Goal: Transaction & Acquisition: Purchase product/service

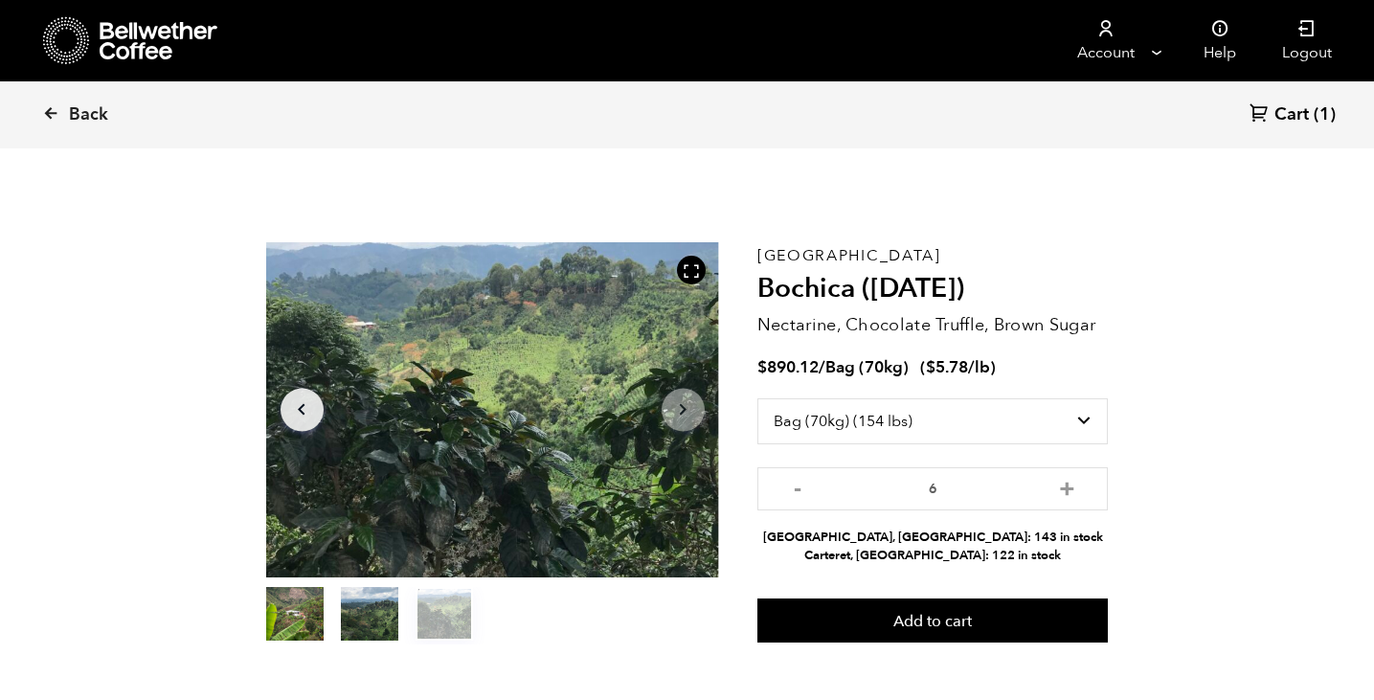
select select "bag"
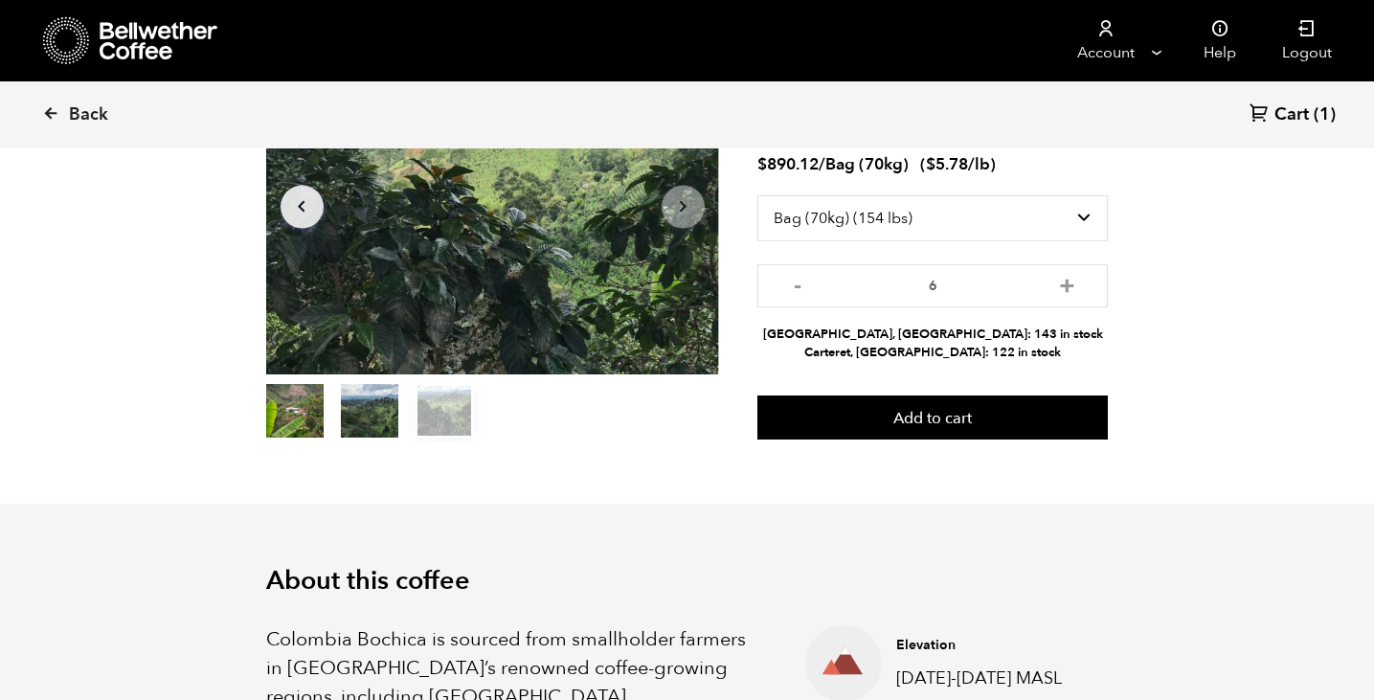
scroll to position [184, 0]
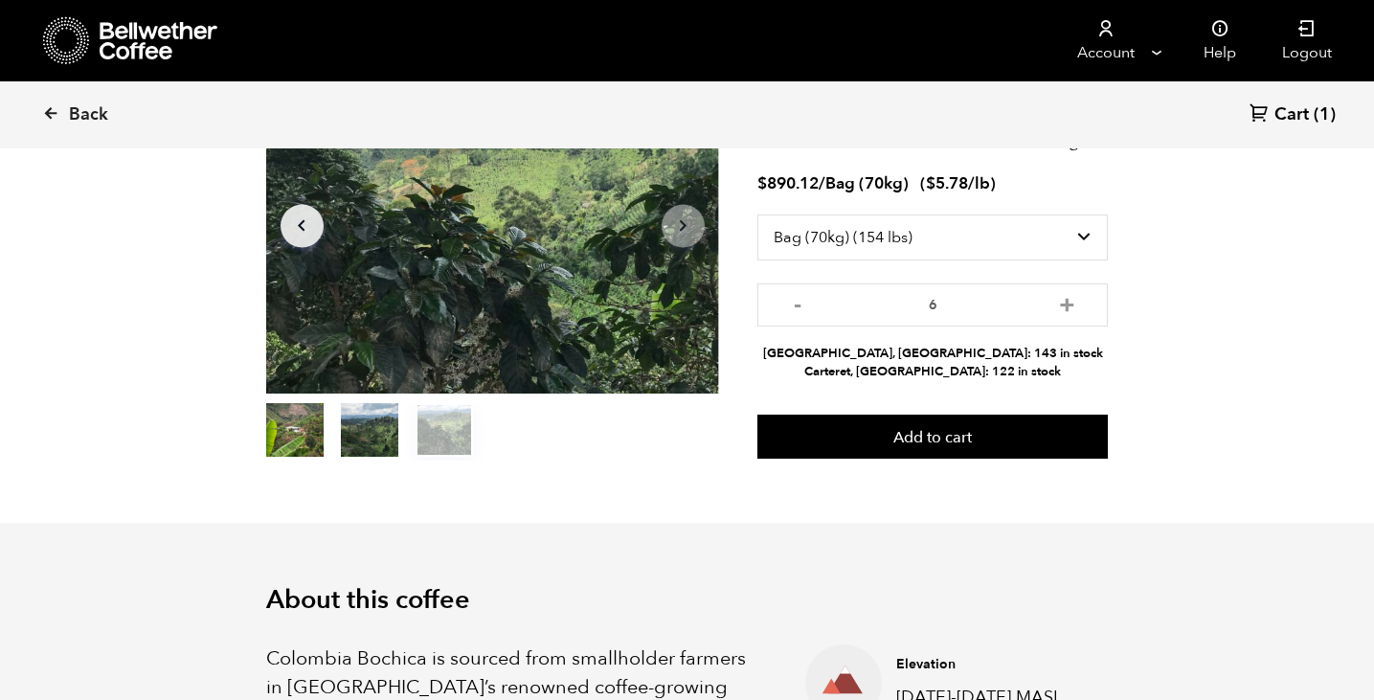
click at [1298, 110] on span "Cart" at bounding box center [1291, 114] width 34 height 23
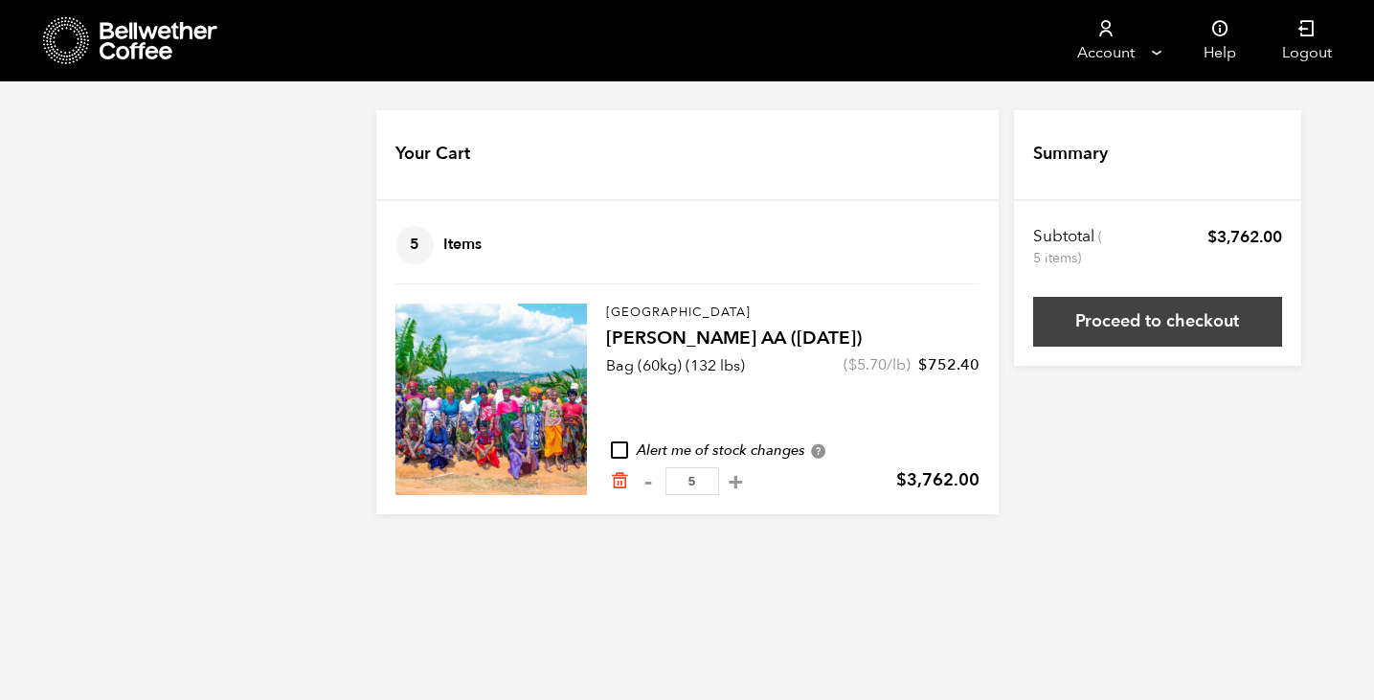
click at [1147, 319] on link "Proceed to checkout" at bounding box center [1157, 322] width 249 height 50
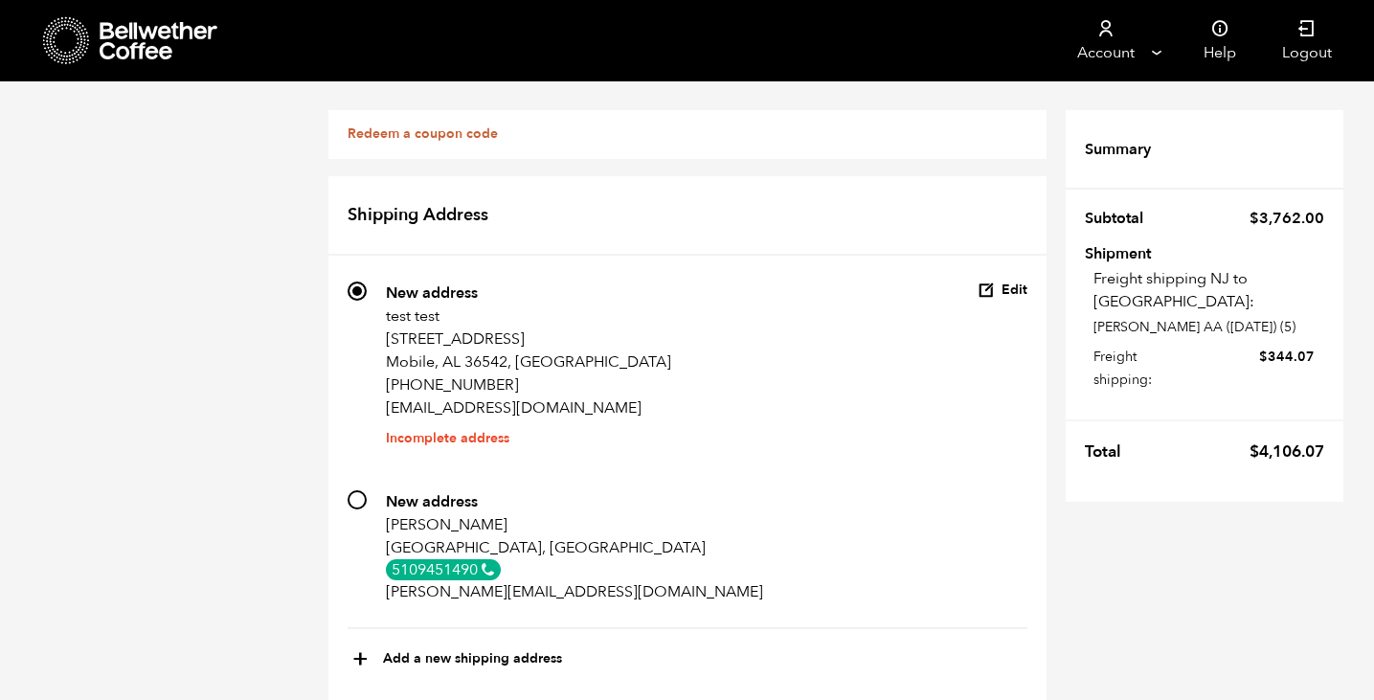
click at [1016, 291] on button "Edit" at bounding box center [1002, 290] width 50 height 18
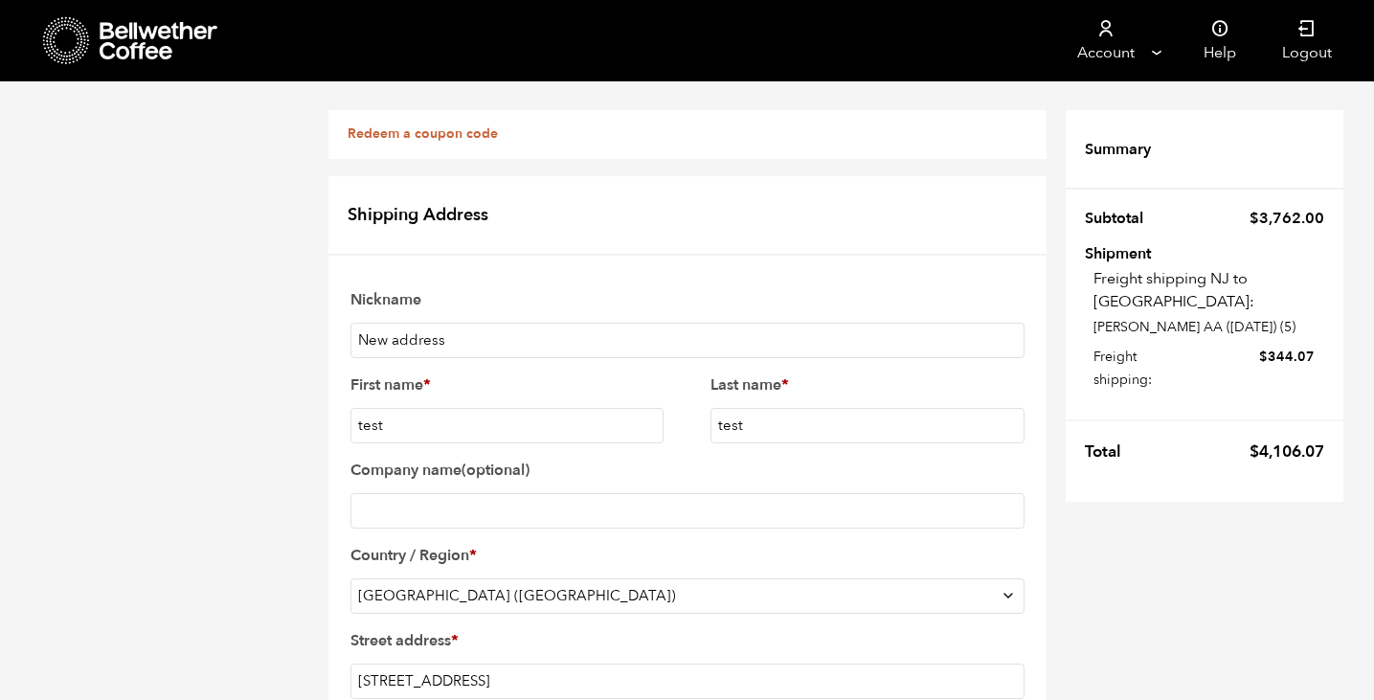
scroll to position [433, 0]
drag, startPoint x: 435, startPoint y: 385, endPoint x: 346, endPoint y: 378, distance: 89.3
type input "Billings"
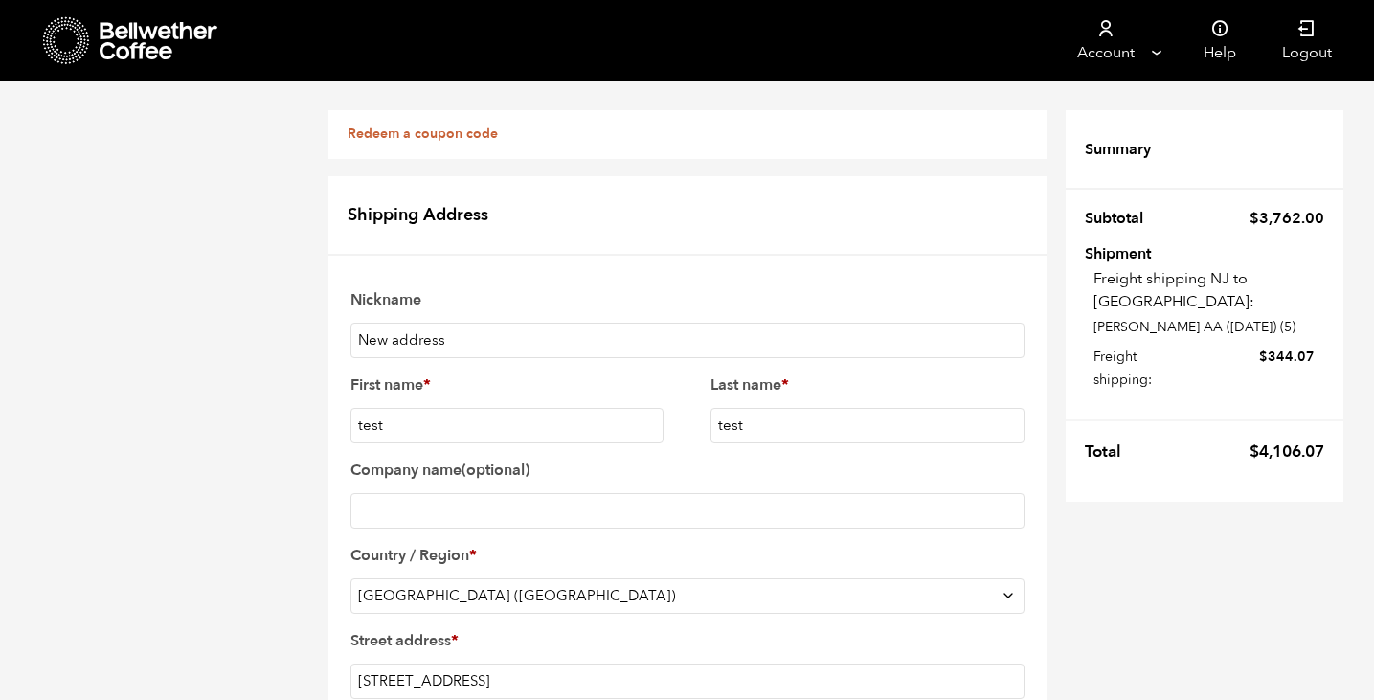
select select "MT"
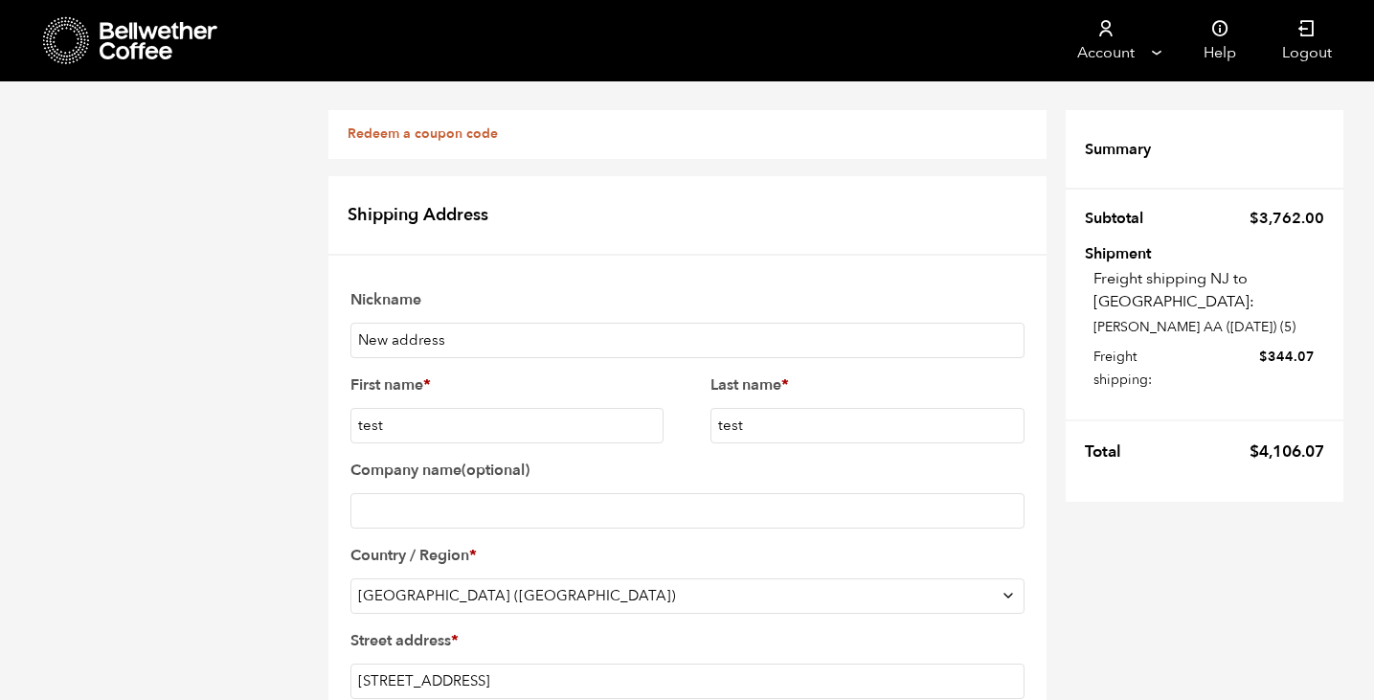
type input "59102"
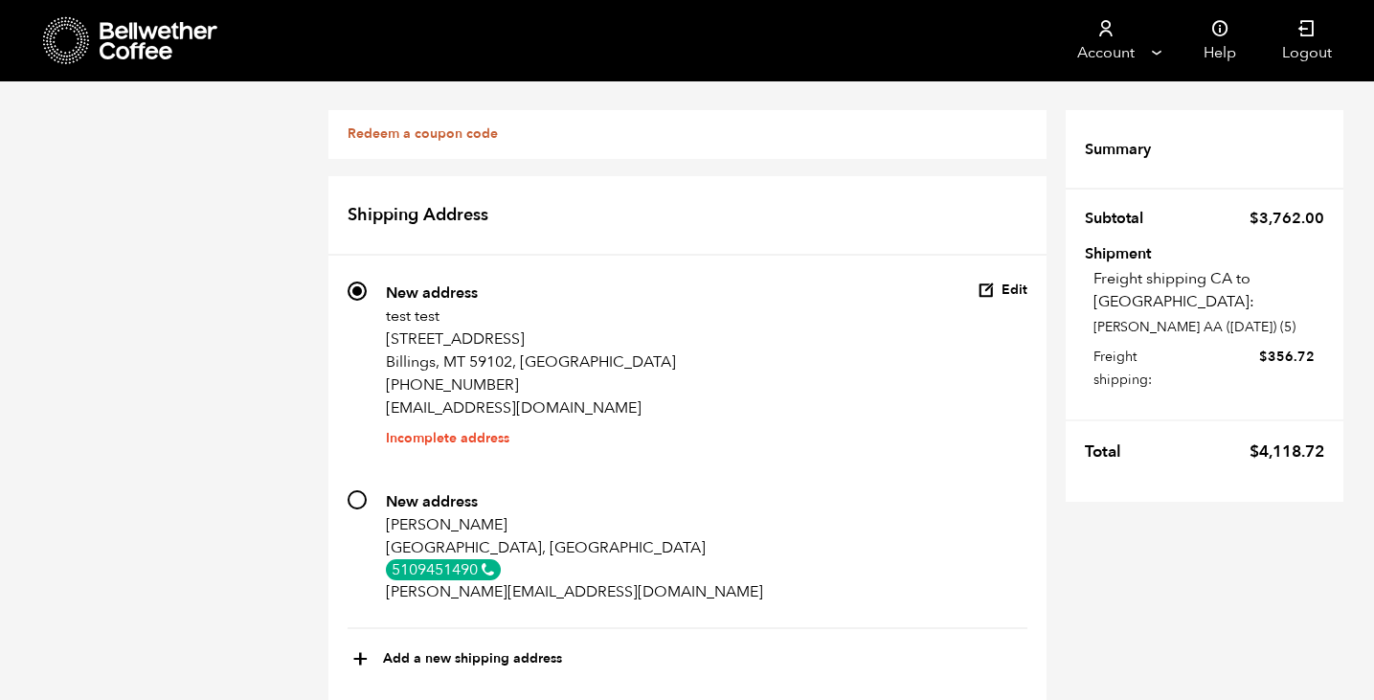
scroll to position [0, 0]
drag, startPoint x: 1250, startPoint y: 219, endPoint x: 1350, endPoint y: 219, distance: 99.5
click at [1263, 216] on bdi "$ 3,762.00" at bounding box center [1286, 218] width 75 height 21
click at [1011, 286] on button "Edit" at bounding box center [1002, 290] width 50 height 18
